Goal: Transaction & Acquisition: Purchase product/service

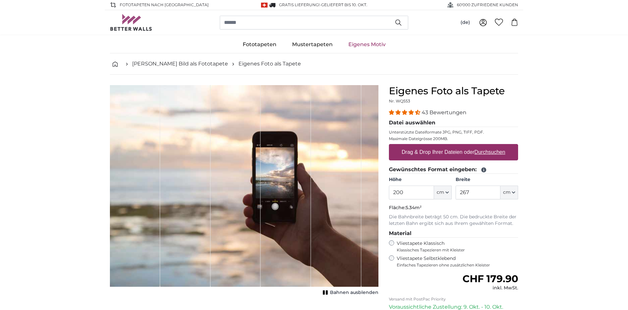
click at [488, 152] on u "Durchsuchen" at bounding box center [490, 152] width 31 height 6
click at [488, 146] on input "Drag & Drop Ihrer Dateien oder Durchsuchen" at bounding box center [453, 145] width 129 height 2
type input "**********"
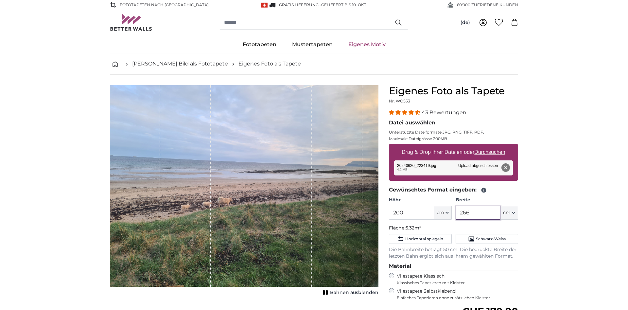
click at [474, 214] on input "266" at bounding box center [478, 213] width 45 height 14
drag, startPoint x: 474, startPoint y: 210, endPoint x: 421, endPoint y: 211, distance: 53.3
click at [456, 211] on input "266" at bounding box center [478, 213] width 45 height 14
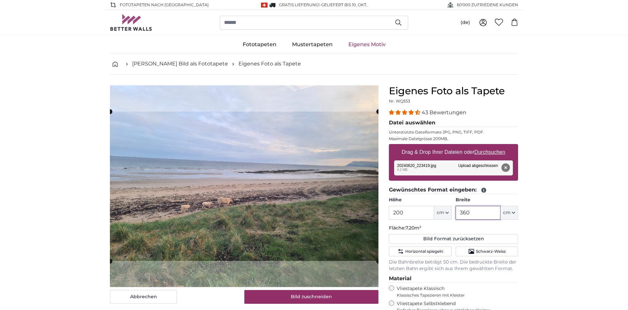
type input "360"
drag, startPoint x: 421, startPoint y: 216, endPoint x: 396, endPoint y: 215, distance: 25.5
click at [396, 215] on input "200" at bounding box center [411, 213] width 45 height 14
type input "250"
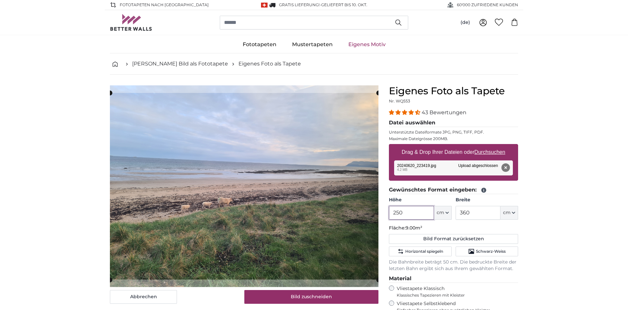
type input "250"
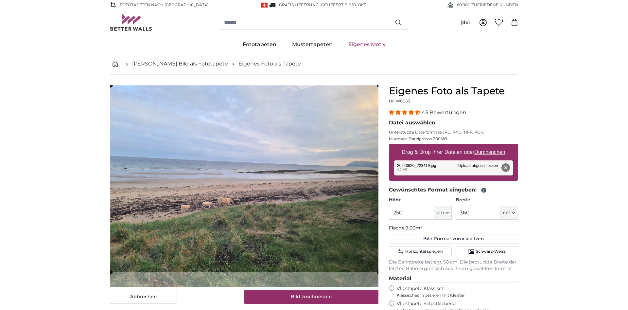
click at [308, 205] on cropper-handle at bounding box center [244, 178] width 269 height 186
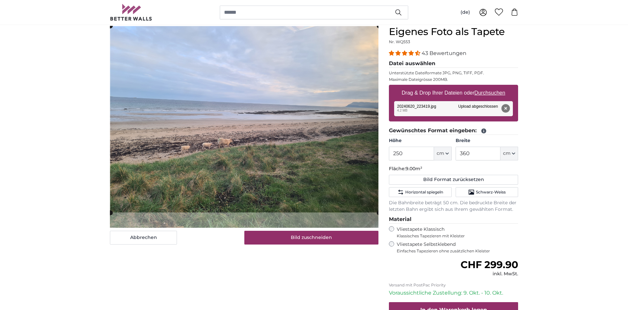
scroll to position [67, 0]
